Goal: Navigation & Orientation: Find specific page/section

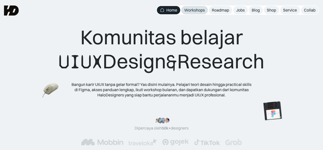
click at [199, 10] on div "Workshops" at bounding box center [194, 10] width 21 height 5
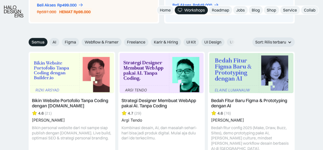
scroll to position [555, 0]
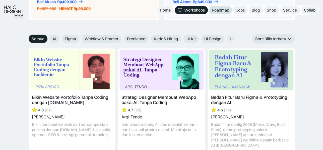
click at [219, 8] on div "Roadmap" at bounding box center [220, 10] width 17 height 5
